Goal: Check status: Check status

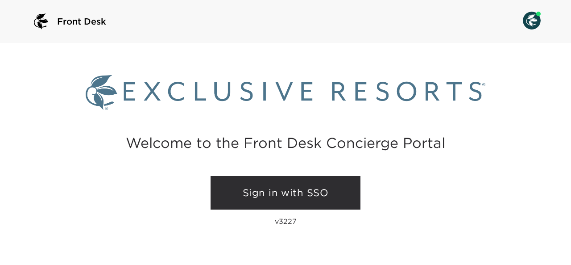
click at [296, 195] on link "Sign in with SSO" at bounding box center [286, 193] width 150 height 34
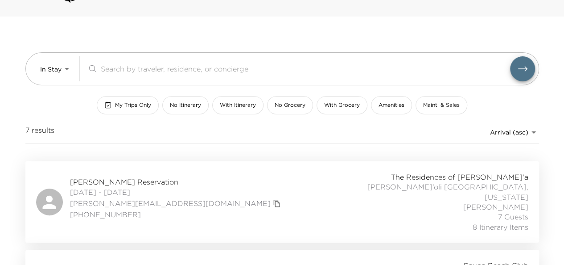
scroll to position [28, 0]
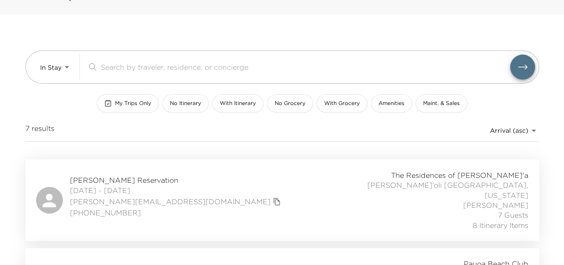
click at [131, 105] on span "My Trips Only" at bounding box center [133, 103] width 36 height 8
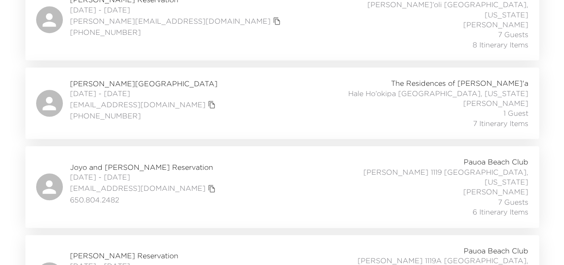
scroll to position [315, 0]
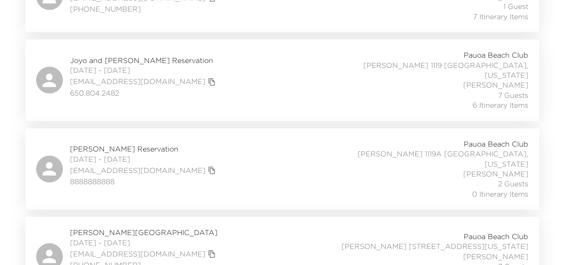
click at [101, 227] on span "Nancy Littleton Reservation" at bounding box center [144, 232] width 148 height 10
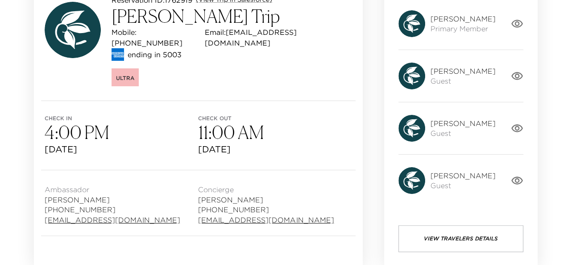
scroll to position [127, 0]
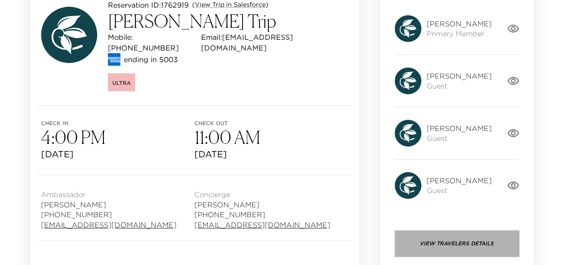
click at [430, 238] on button "View Travelers Details" at bounding box center [457, 243] width 125 height 27
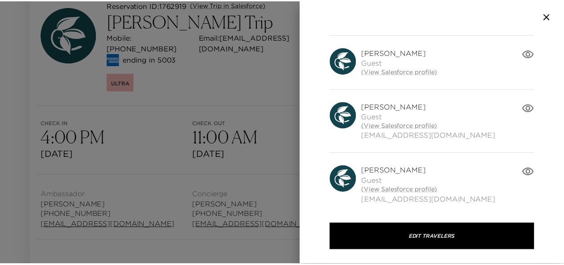
scroll to position [0, 0]
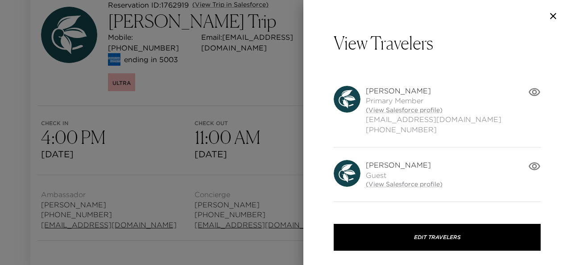
click at [243, 94] on div at bounding box center [285, 132] width 571 height 265
